Goal: Navigation & Orientation: Find specific page/section

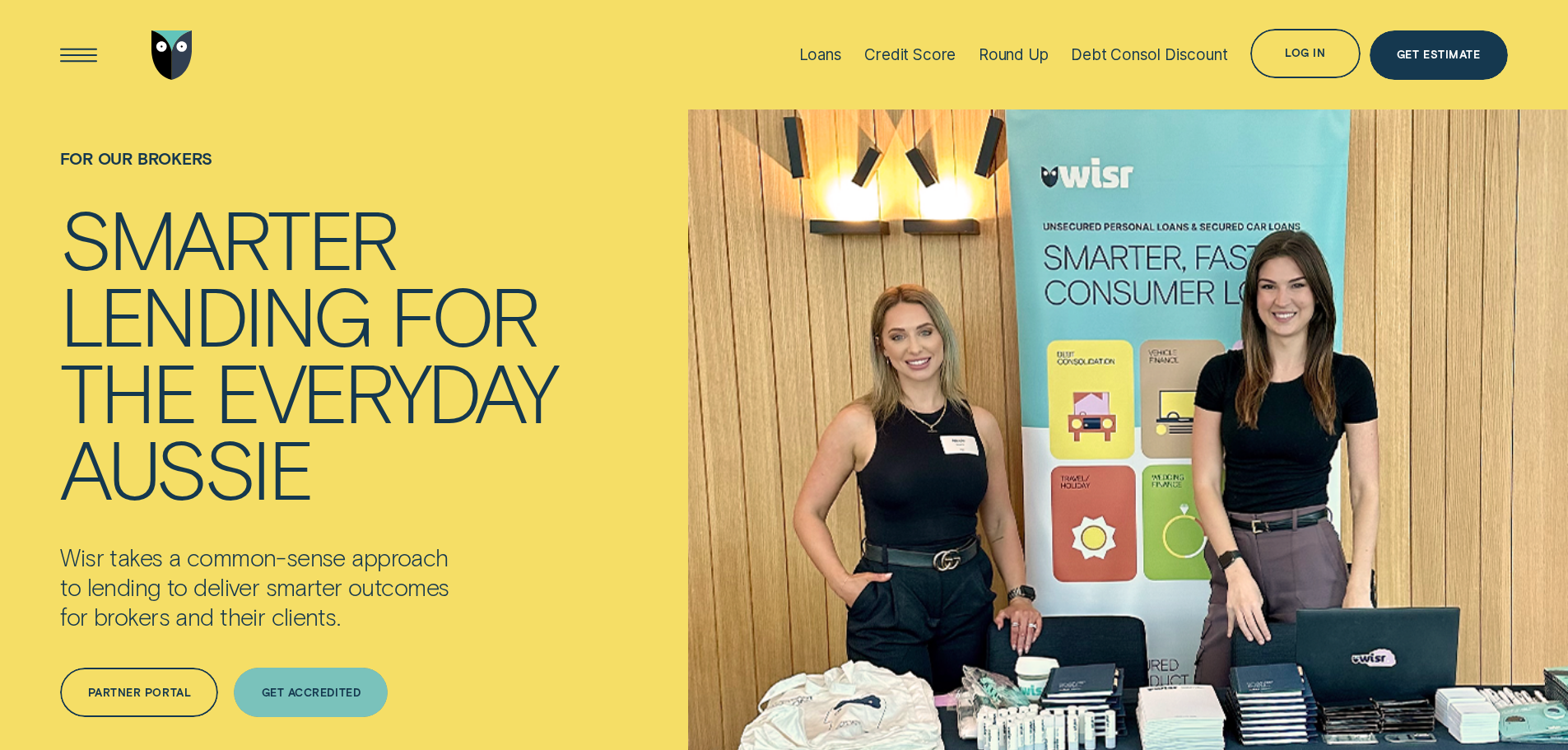
click at [333, 683] on div "Get Accredited" at bounding box center [311, 692] width 154 height 49
click at [828, 58] on div "Loans" at bounding box center [821, 55] width 43 height 19
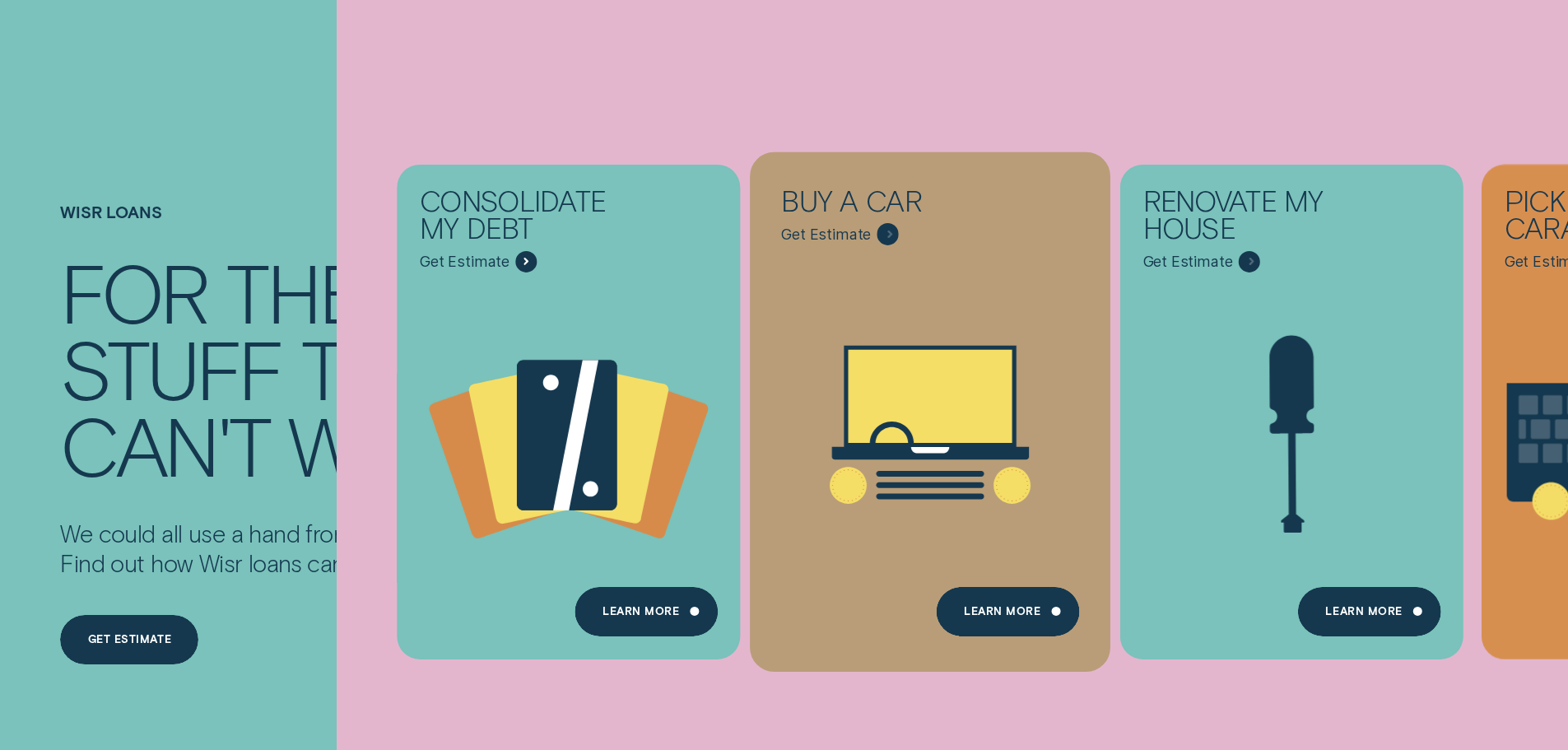
scroll to position [165, 0]
